Goal: Information Seeking & Learning: Learn about a topic

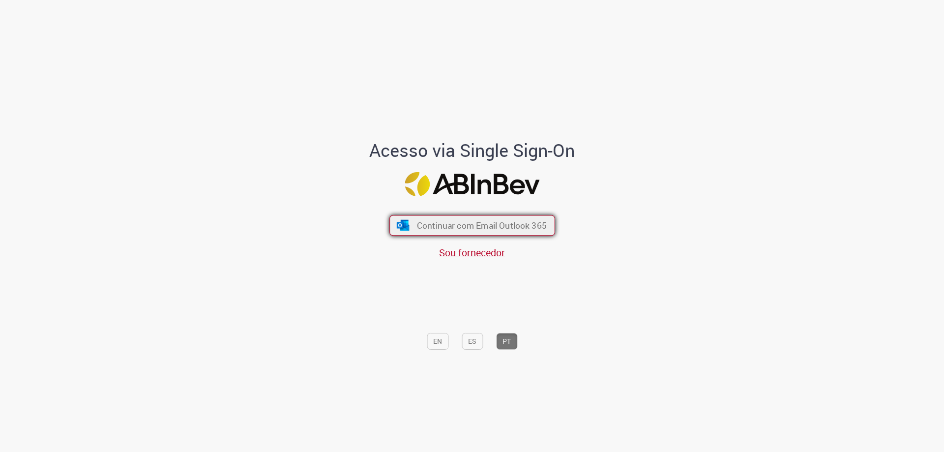
click at [511, 228] on span "Continuar com Email Outlook 365" at bounding box center [481, 225] width 130 height 11
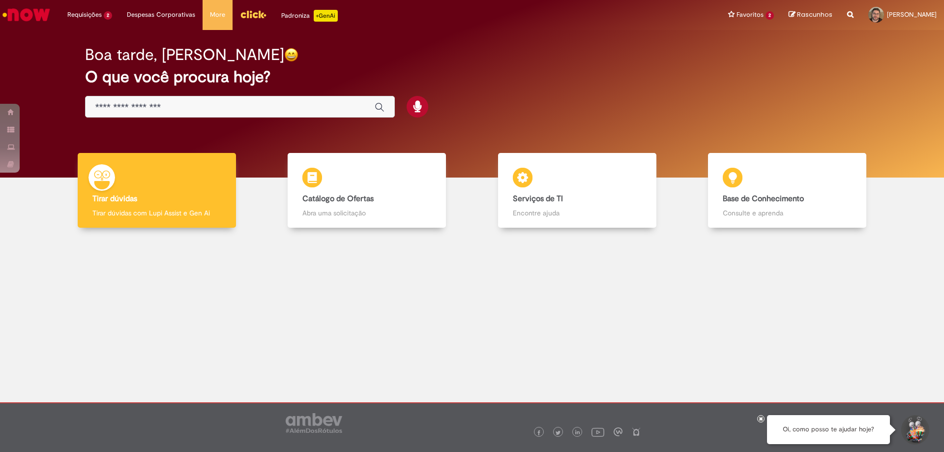
drag, startPoint x: 403, startPoint y: 1, endPoint x: 246, endPoint y: 266, distance: 308.6
click at [246, 266] on div at bounding box center [471, 311] width 929 height 153
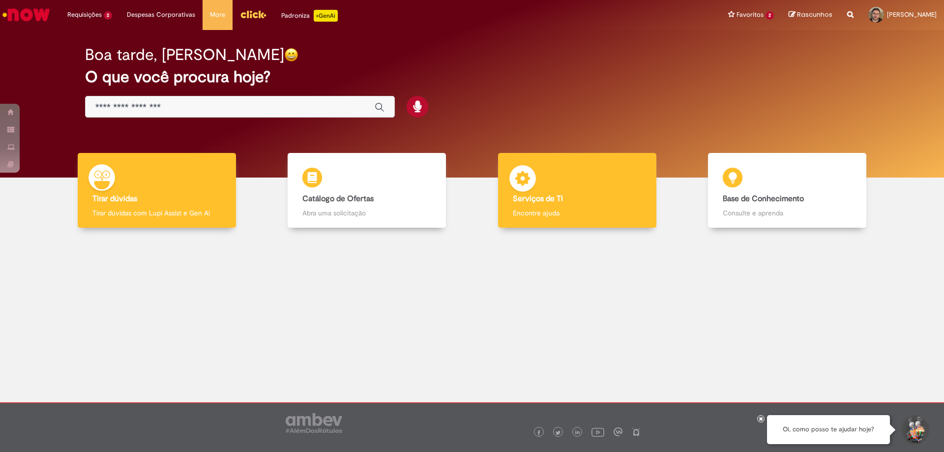
click at [576, 179] on div "Serviços de TI Serviços de TI Encontre ajuda" at bounding box center [577, 190] width 158 height 75
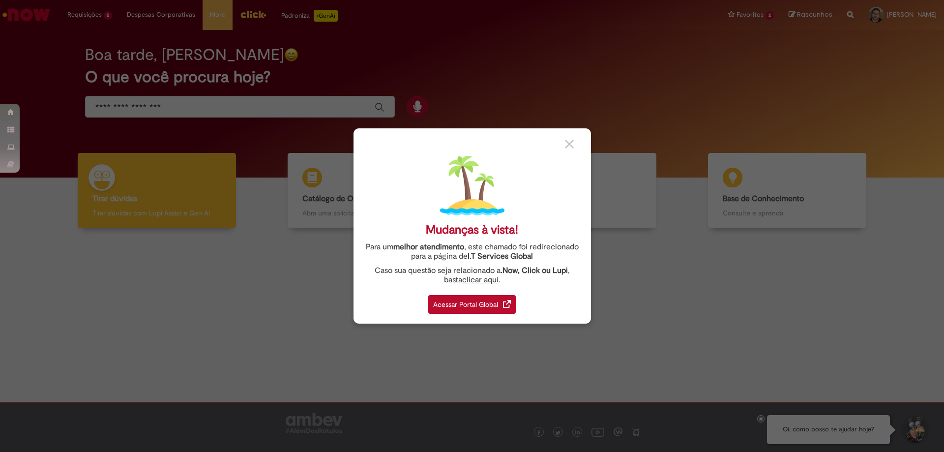
click at [569, 144] on img at bounding box center [569, 144] width 9 height 9
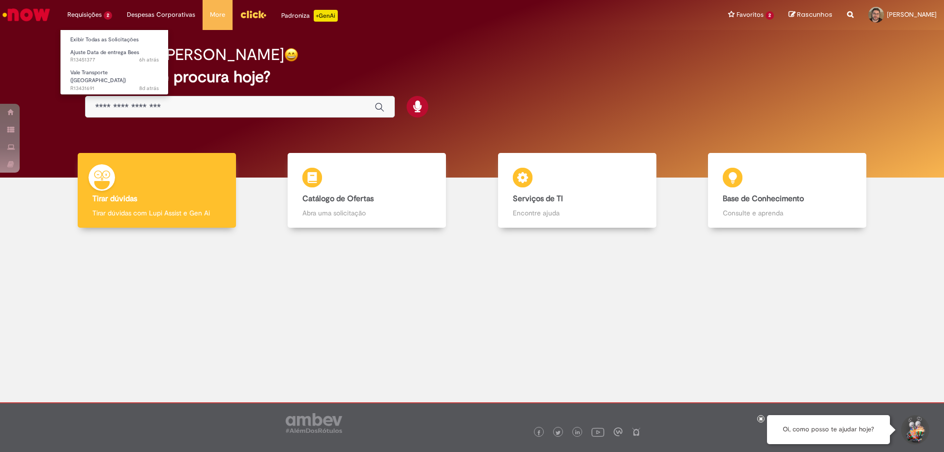
click at [106, 16] on li "Requisições 2 Exibir Todas as Solicitações Ajuste Data de entrega Bees 6h atrás…" at bounding box center [89, 14] width 59 height 29
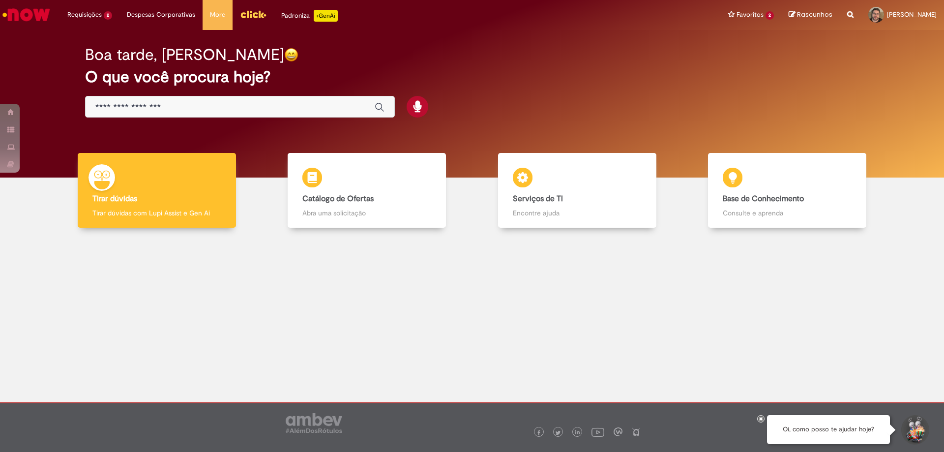
click at [256, 17] on img "Menu Cabeçalho" at bounding box center [253, 14] width 27 height 15
